Goal: Communication & Community: Answer question/provide support

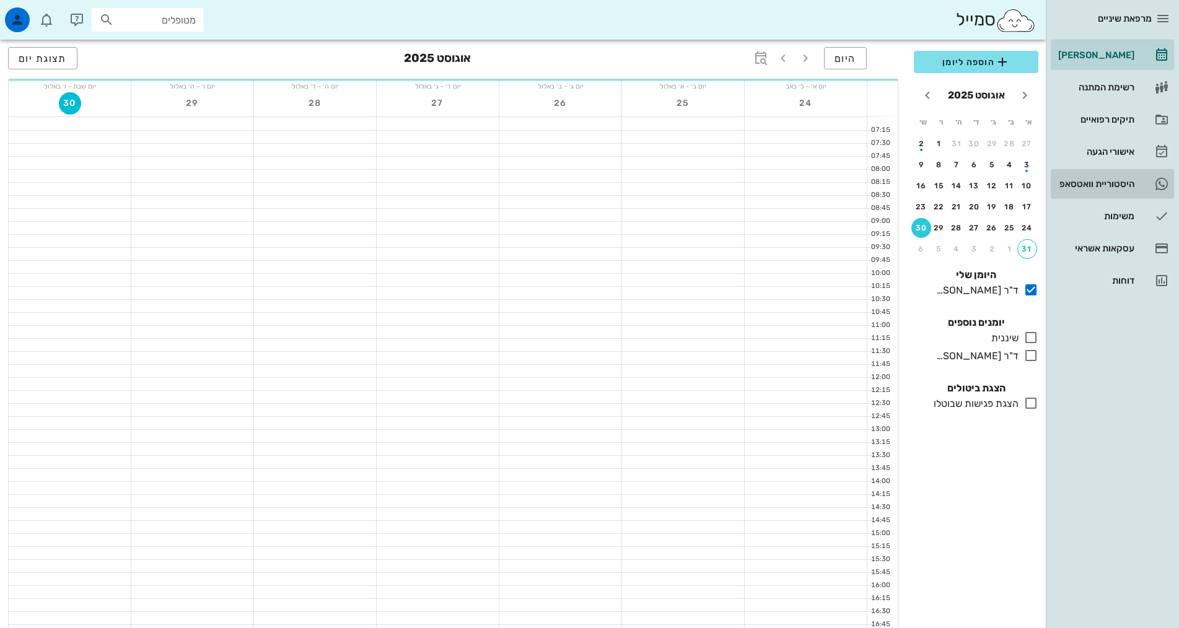
click at [1080, 181] on div "היסטוריית וואטסאפ" at bounding box center [1094, 184] width 79 height 10
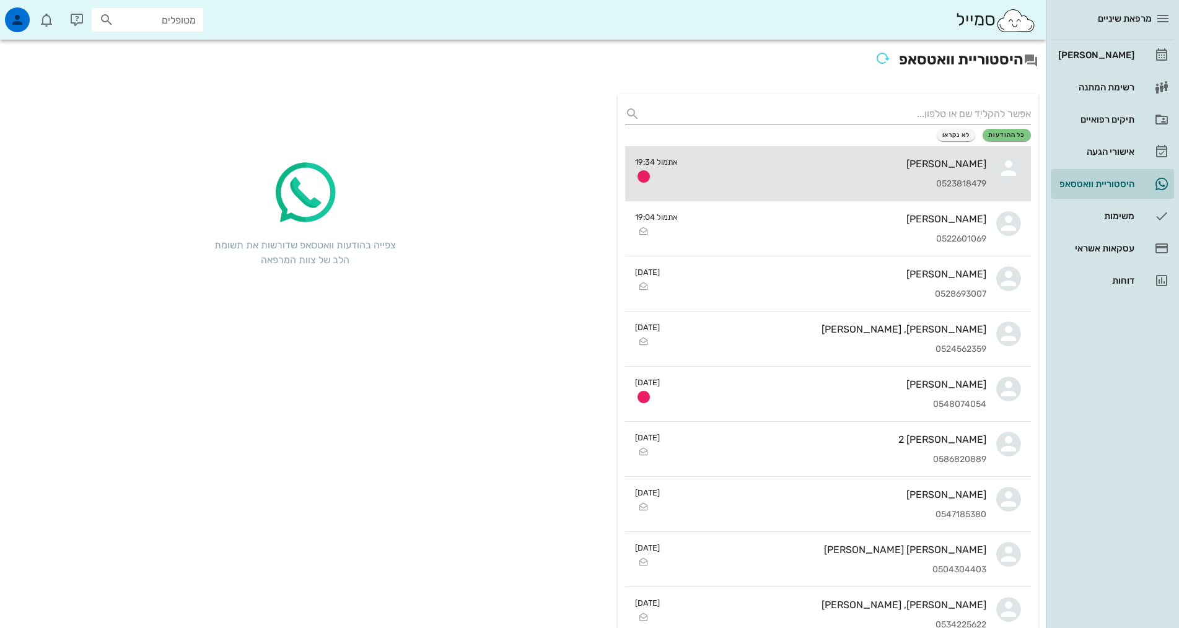
click at [854, 173] on div "[PERSON_NAME] 0523818479" at bounding box center [836, 173] width 299 height 55
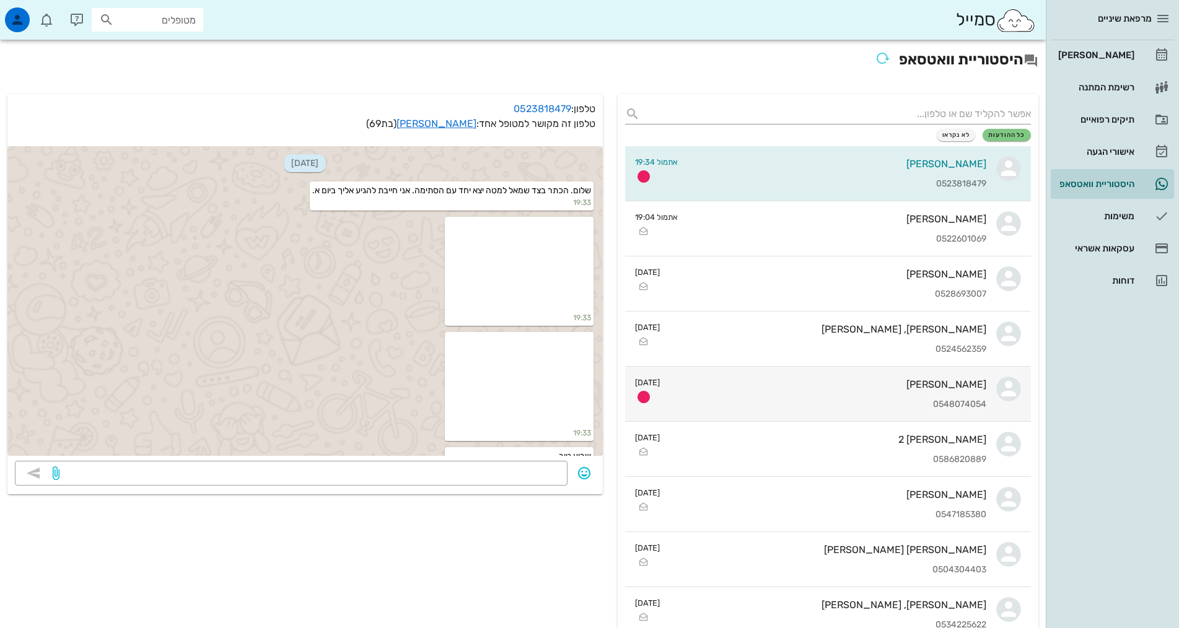
scroll to position [25, 0]
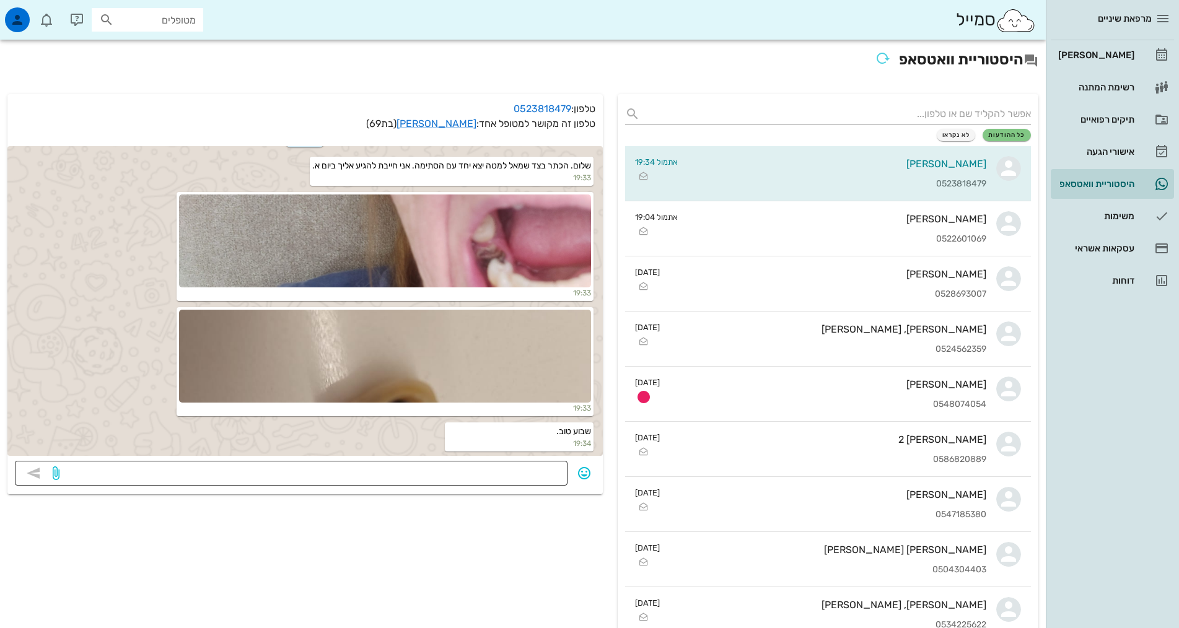
click at [505, 477] on textarea at bounding box center [311, 475] width 498 height 20
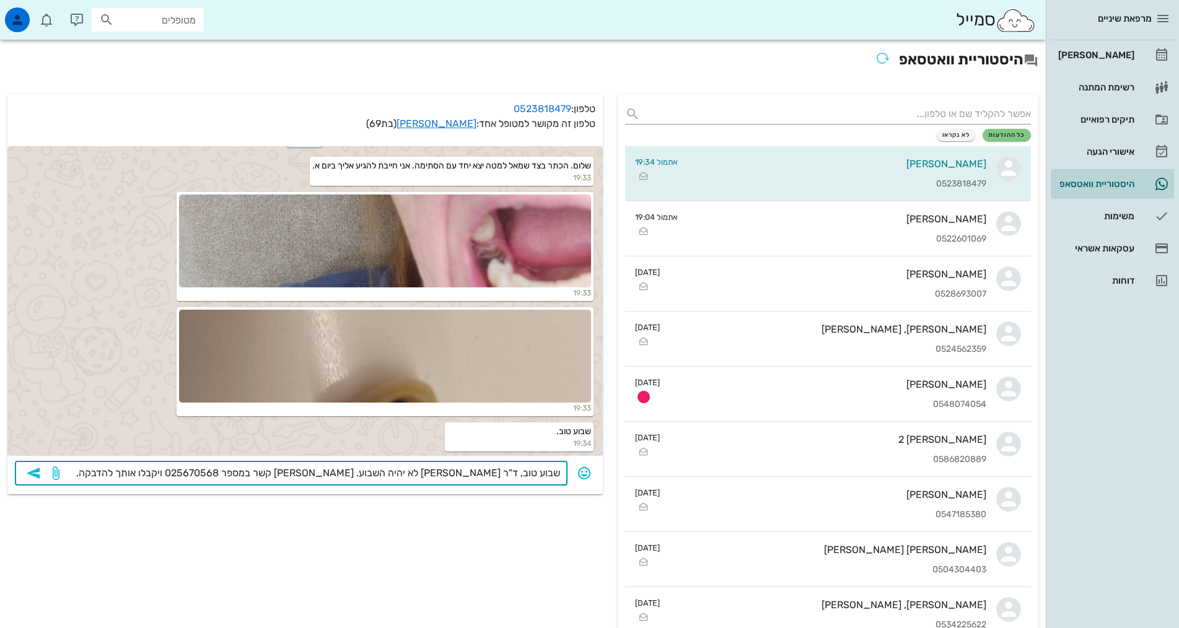
type textarea "שבוע טוב, ד"ר [PERSON_NAME] לא יהיה השבוע. [PERSON_NAME] קשר במספר 025670568 וי…"
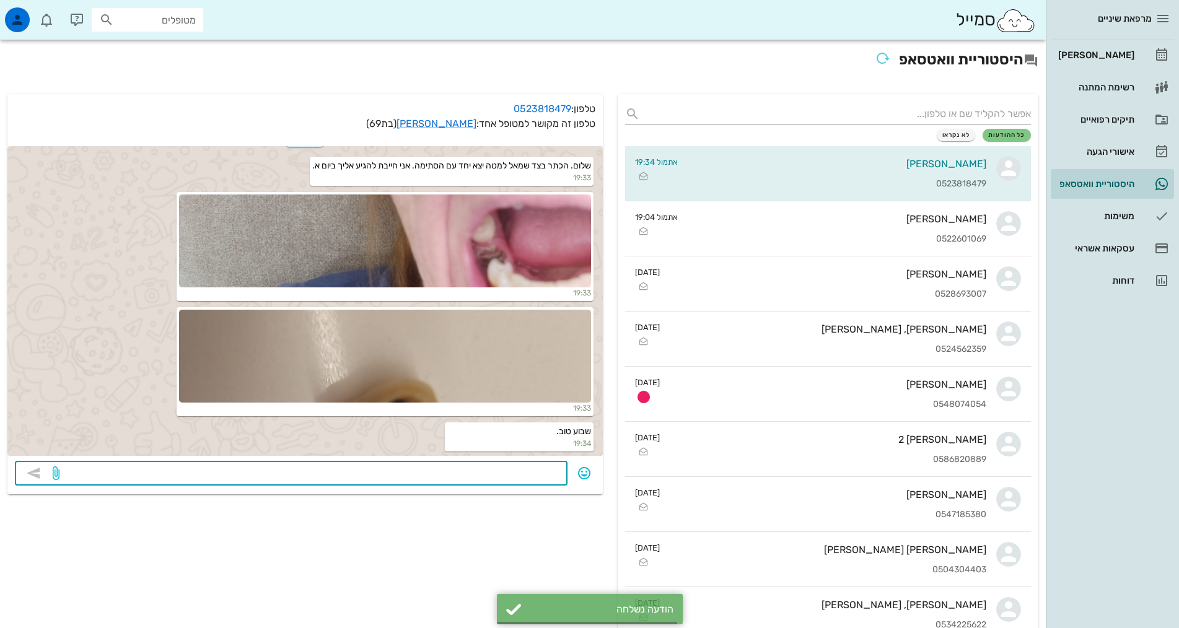
scroll to position [94, 0]
